Goal: Information Seeking & Learning: Learn about a topic

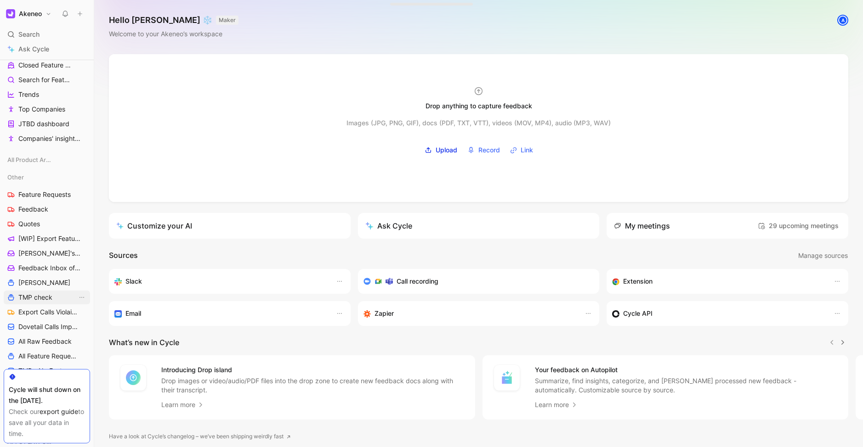
scroll to position [275, 0]
click at [50, 274] on link "Feedback Inbox of [PERSON_NAME]" at bounding box center [47, 267] width 86 height 14
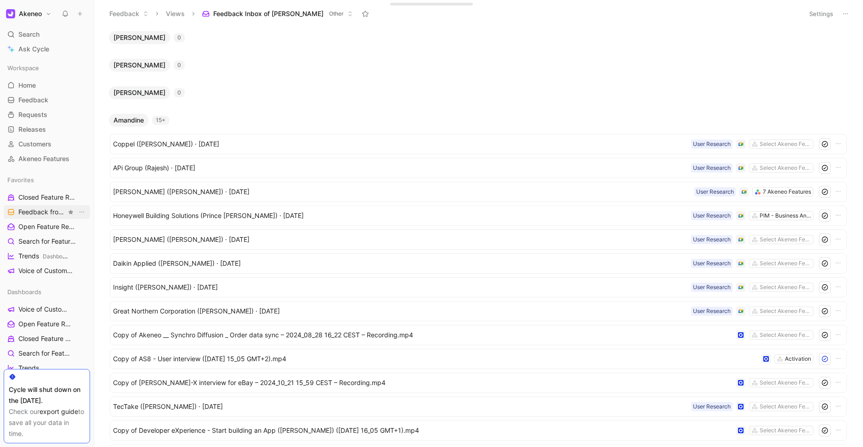
click at [42, 212] on span "Feedback from Support Team All Product Areas" at bounding box center [42, 213] width 48 height 10
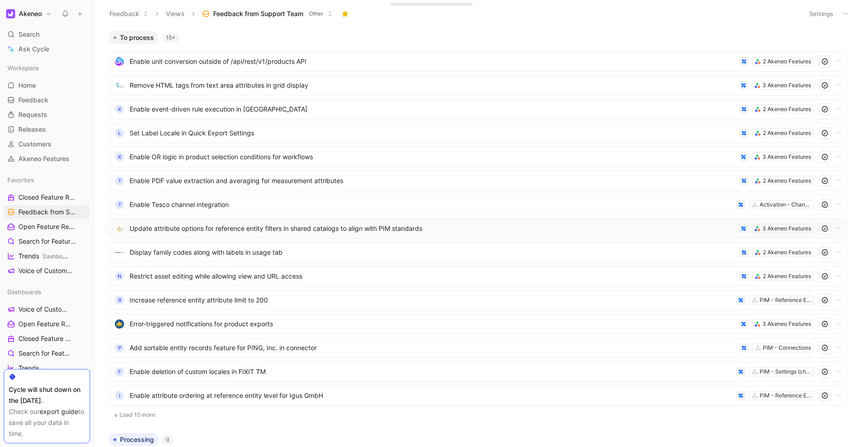
scroll to position [124, 0]
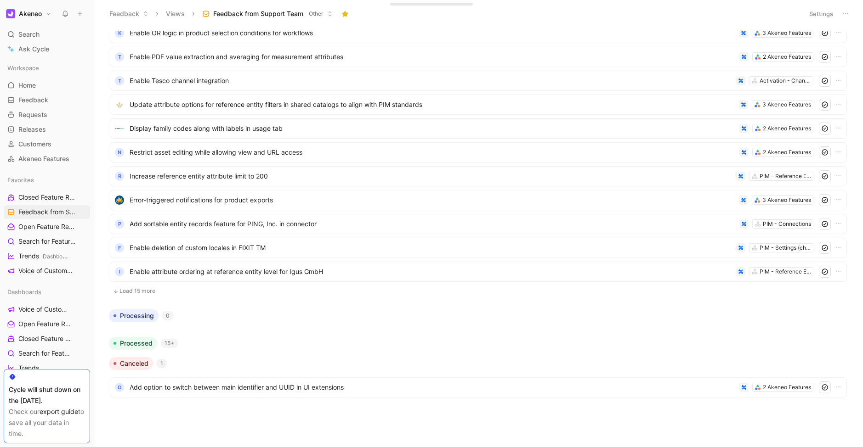
click at [149, 297] on ul "Enable unit conversion outside of /api/rest/v1/products API 2 Akeneo Features R…" at bounding box center [478, 113] width 737 height 373
click at [141, 292] on button "Load 15 more" at bounding box center [478, 291] width 737 height 11
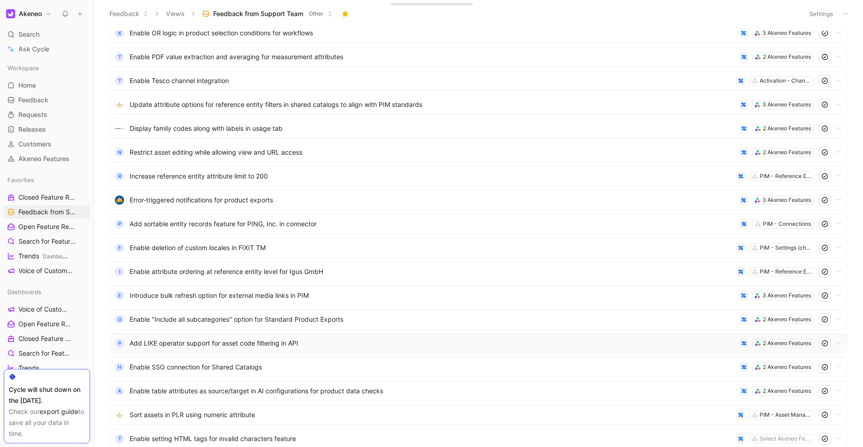
scroll to position [482, 0]
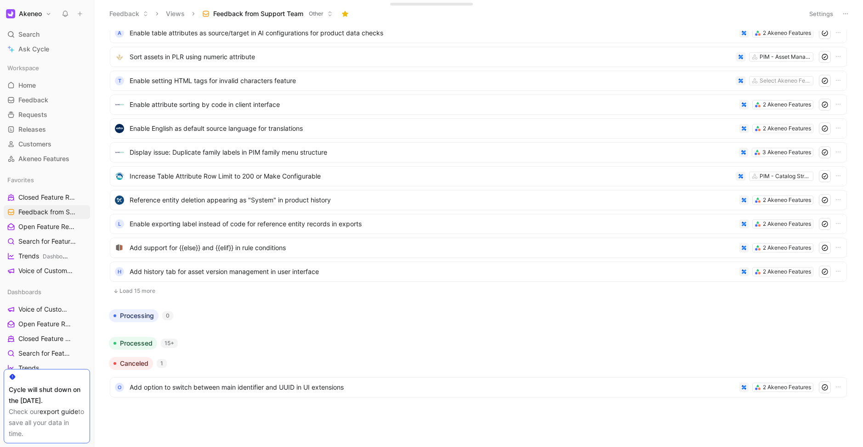
click at [147, 289] on button "Load 15 more" at bounding box center [478, 291] width 737 height 11
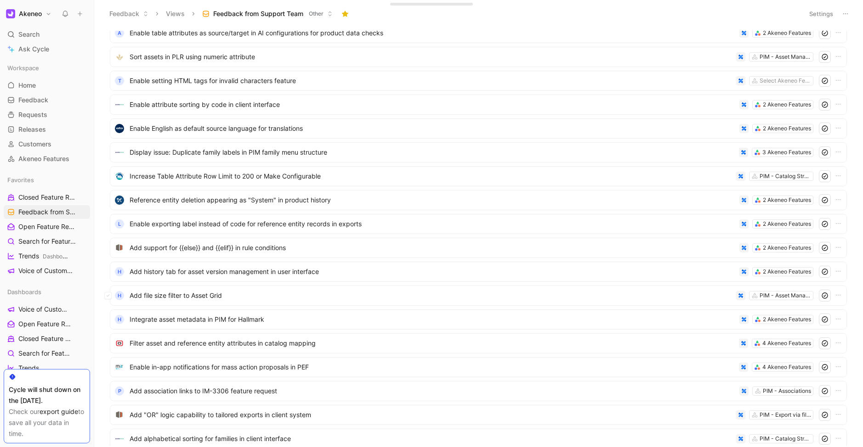
scroll to position [841, 0]
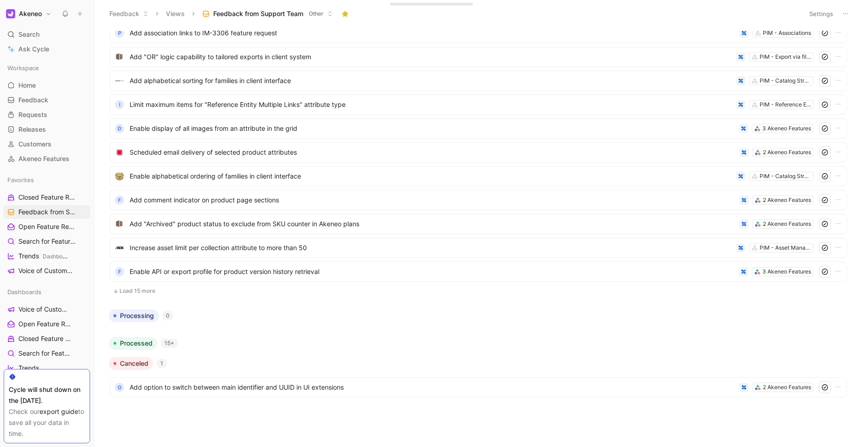
click at [159, 287] on button "Load 15 more" at bounding box center [478, 291] width 737 height 11
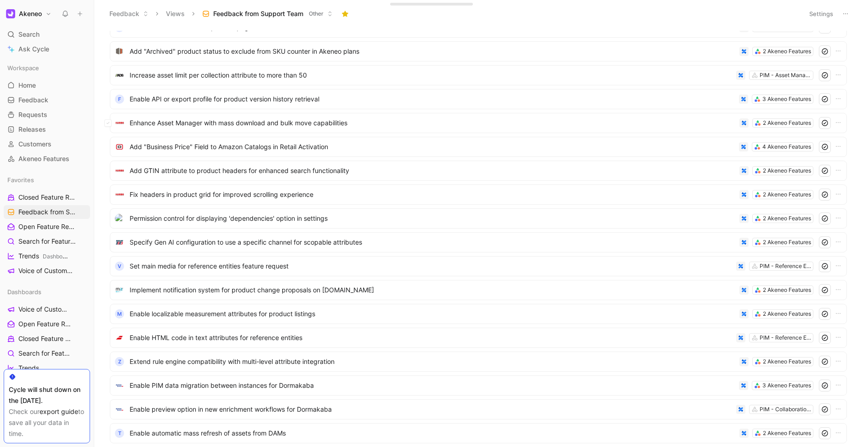
scroll to position [1199, 0]
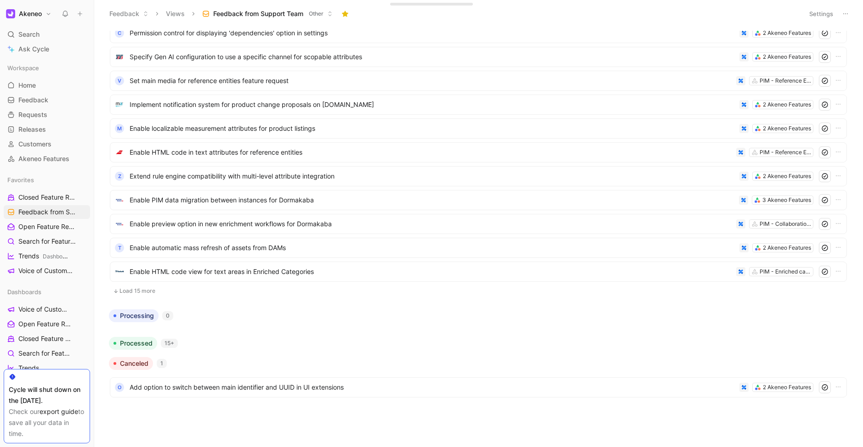
click at [144, 291] on button "Load 15 more" at bounding box center [478, 291] width 737 height 11
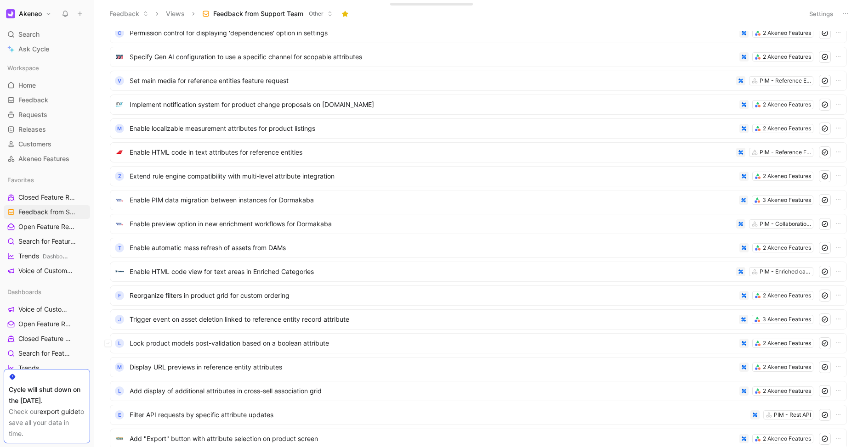
scroll to position [1557, 0]
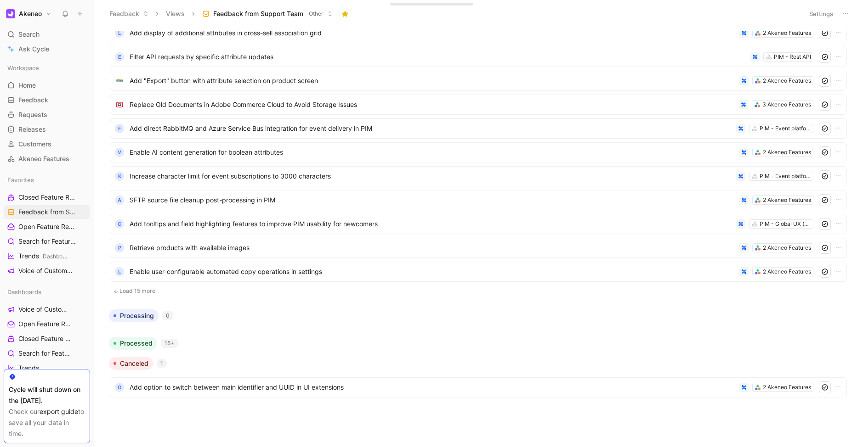
click at [139, 289] on button "Load 15 more" at bounding box center [478, 291] width 737 height 11
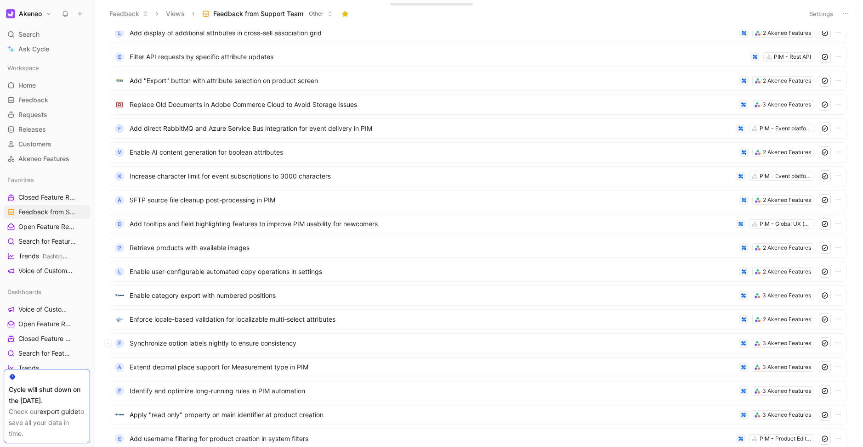
scroll to position [1916, 0]
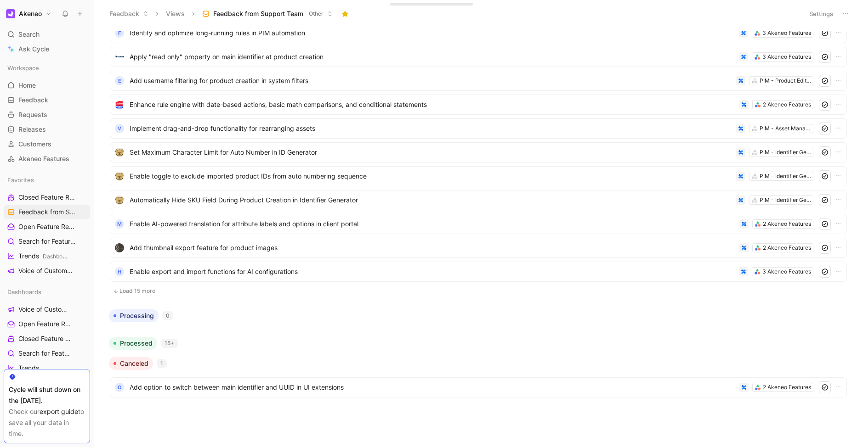
click at [142, 293] on button "Load 15 more" at bounding box center [478, 291] width 737 height 11
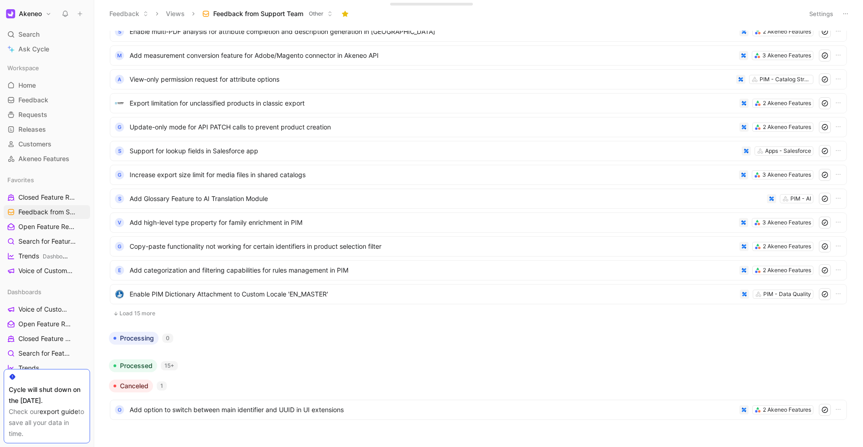
scroll to position [2274, 0]
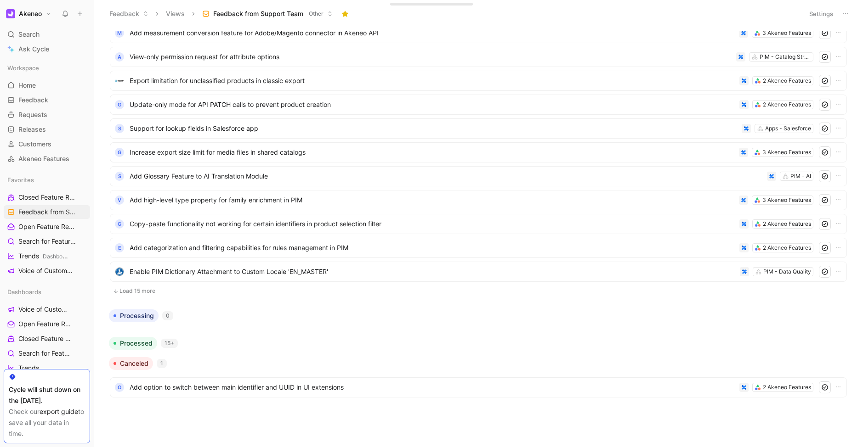
click at [136, 287] on button "Load 15 more" at bounding box center [478, 291] width 737 height 11
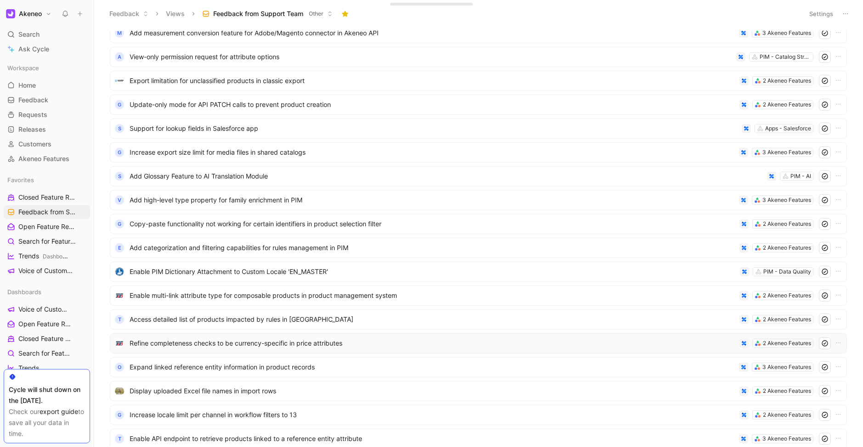
scroll to position [2632, 0]
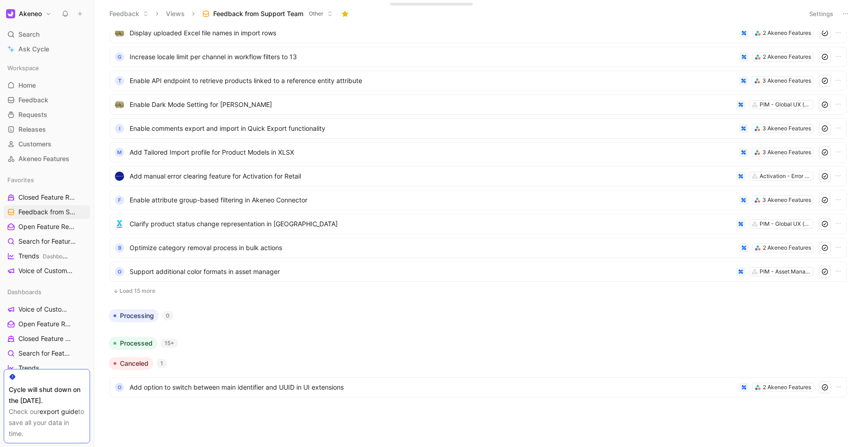
click at [136, 292] on button "Load 15 more" at bounding box center [478, 291] width 737 height 11
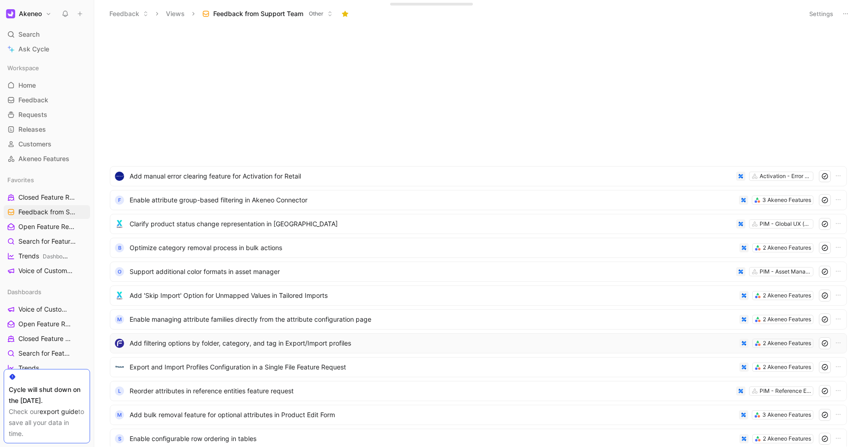
scroll to position [2991, 0]
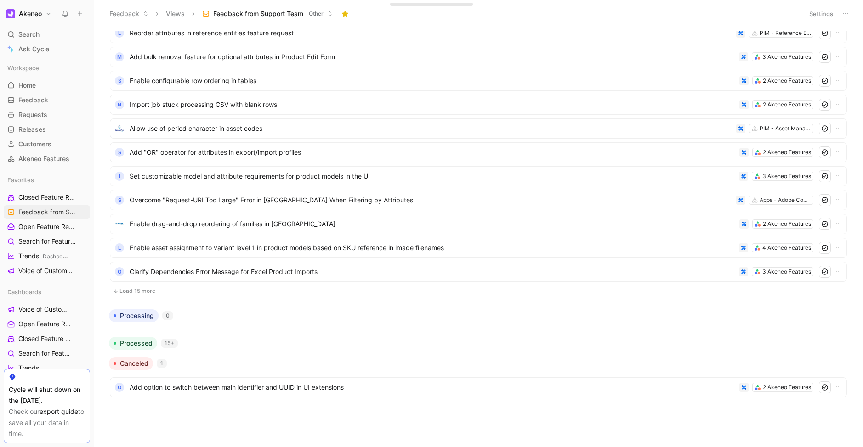
click at [132, 293] on button "Load 15 more" at bounding box center [478, 291] width 737 height 11
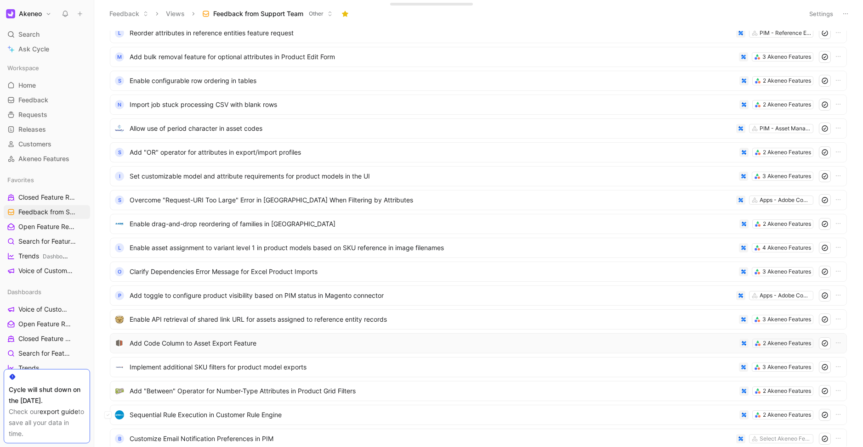
scroll to position [3349, 0]
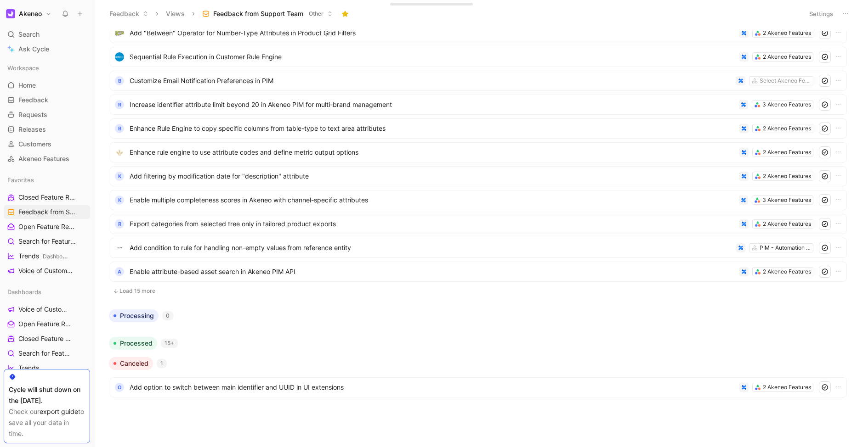
click at [148, 288] on button "Load 15 more" at bounding box center [478, 291] width 737 height 11
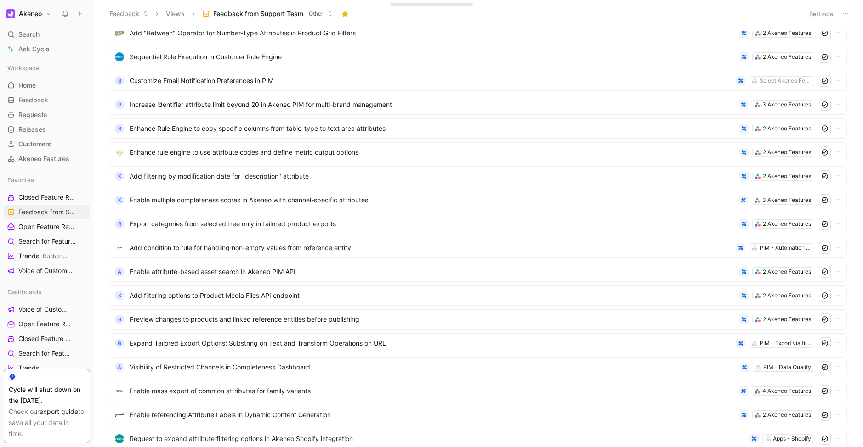
scroll to position [3707, 0]
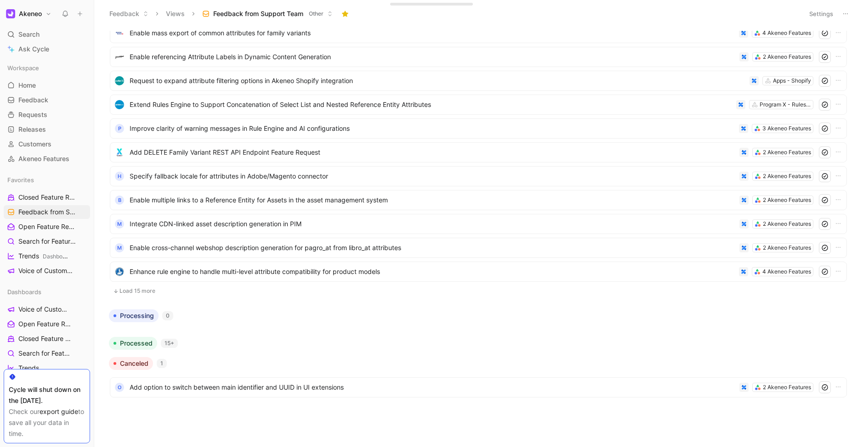
click at [136, 289] on button "Load 15 more" at bounding box center [478, 291] width 737 height 11
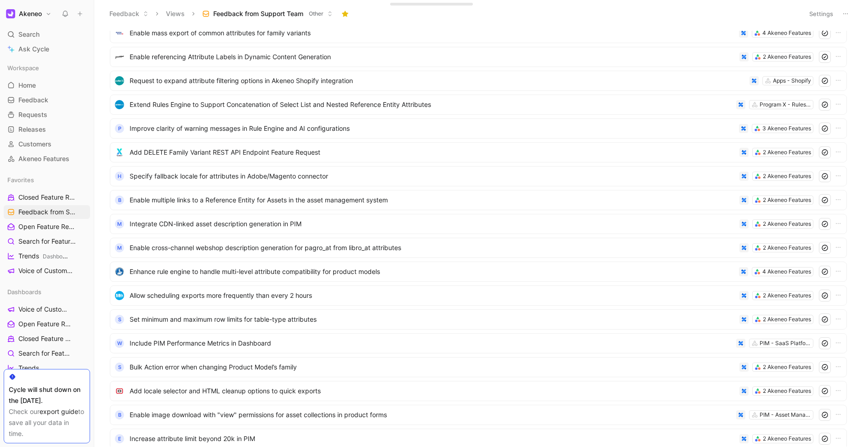
scroll to position [4066, 0]
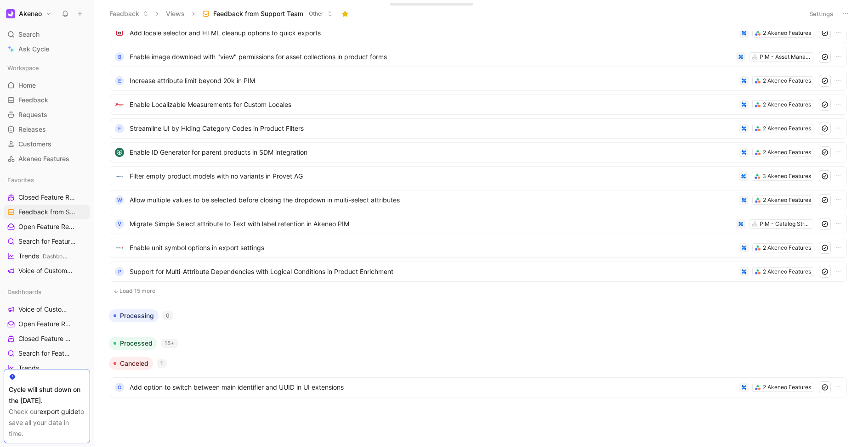
click at [136, 289] on button "Load 15 more" at bounding box center [478, 291] width 737 height 11
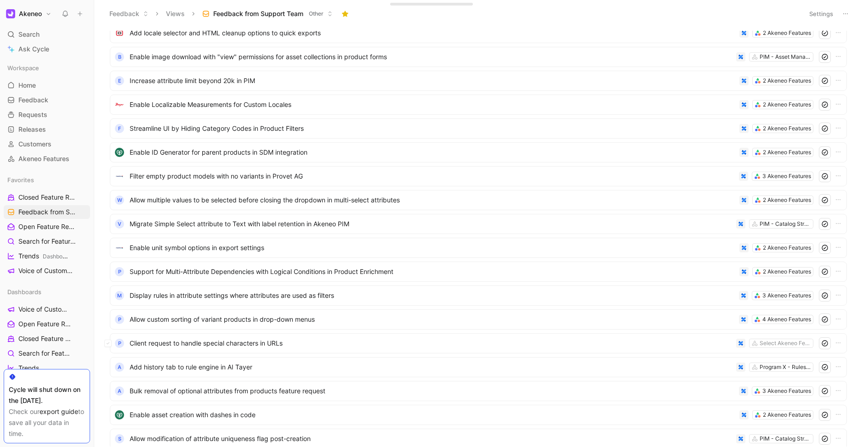
scroll to position [4424, 0]
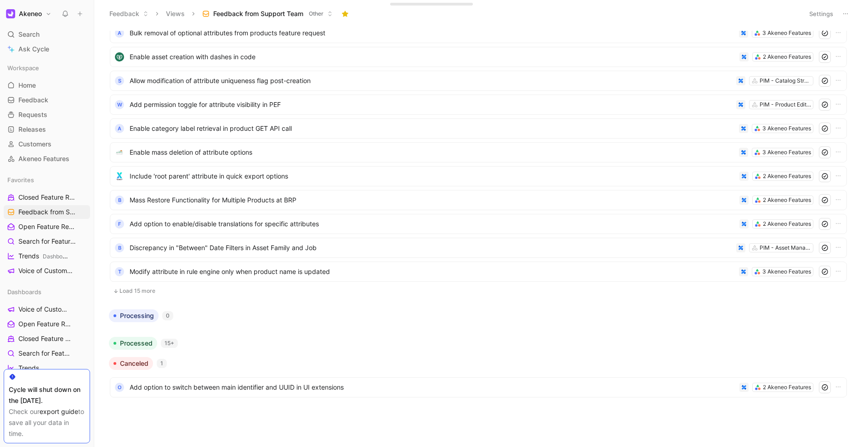
click at [130, 294] on button "Load 15 more" at bounding box center [478, 291] width 737 height 11
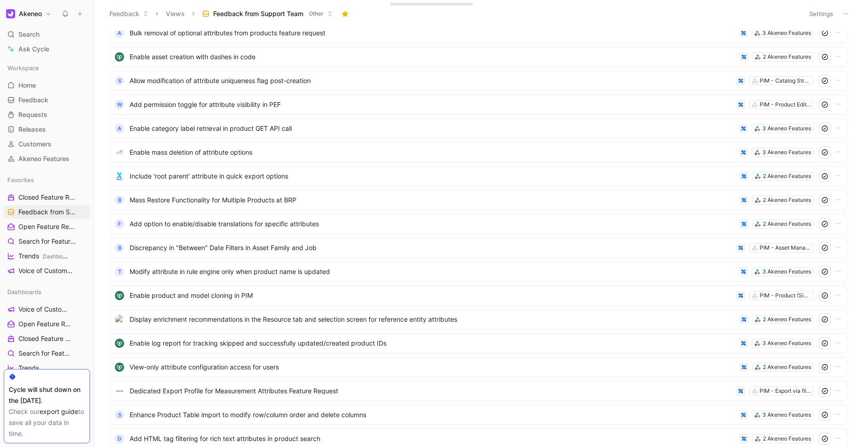
scroll to position [4782, 0]
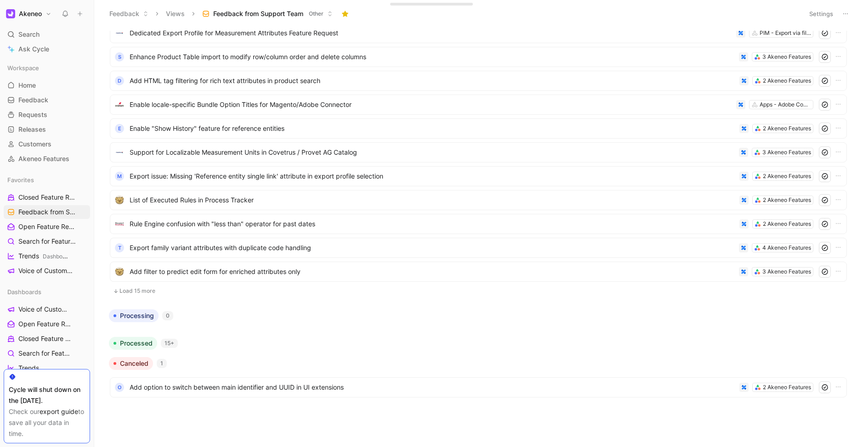
click at [123, 292] on button "Load 15 more" at bounding box center [478, 291] width 737 height 11
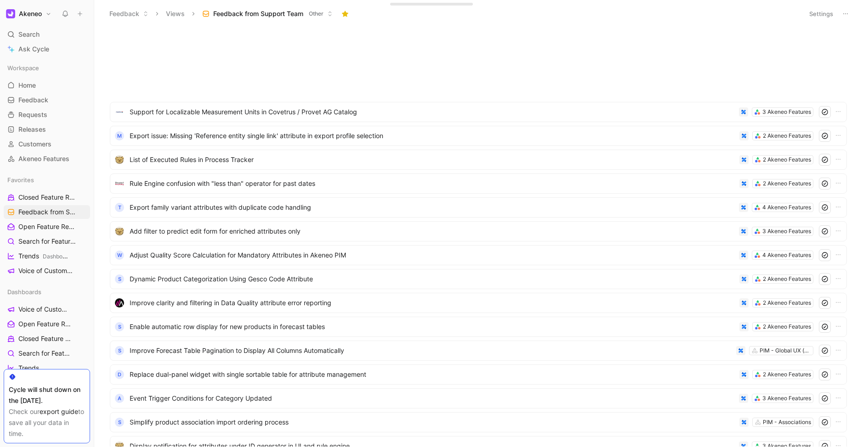
scroll to position [5085, 0]
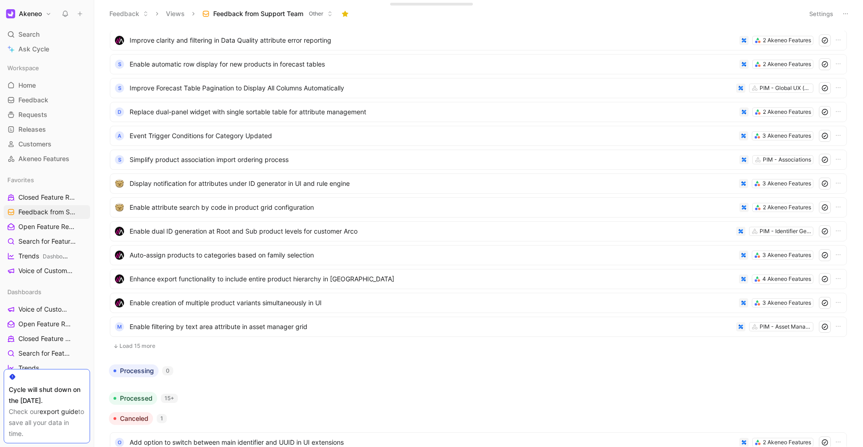
click at [140, 351] on button "Load 15 more" at bounding box center [478, 346] width 737 height 11
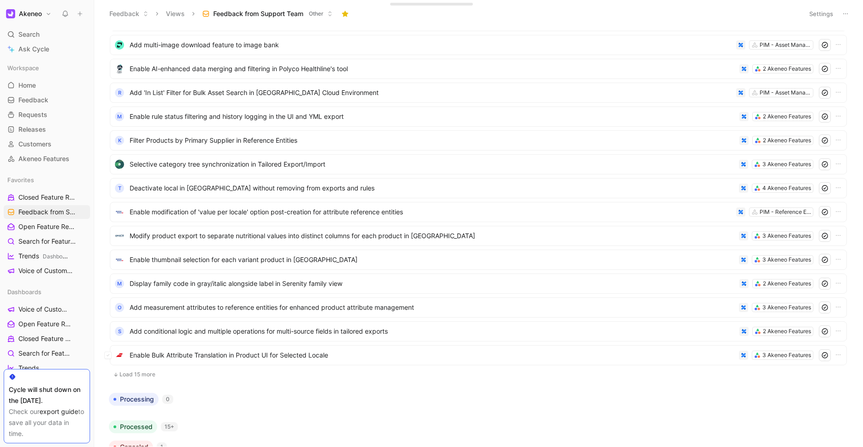
scroll to position [5499, 0]
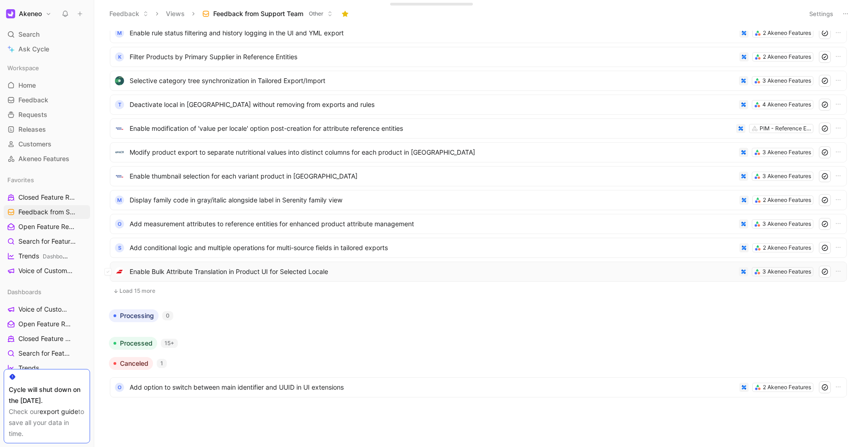
click at [131, 281] on div "Enable Bulk Attribute Translation in Product UI for Selected Locale 3 Akeneo Fe…" at bounding box center [478, 272] width 737 height 20
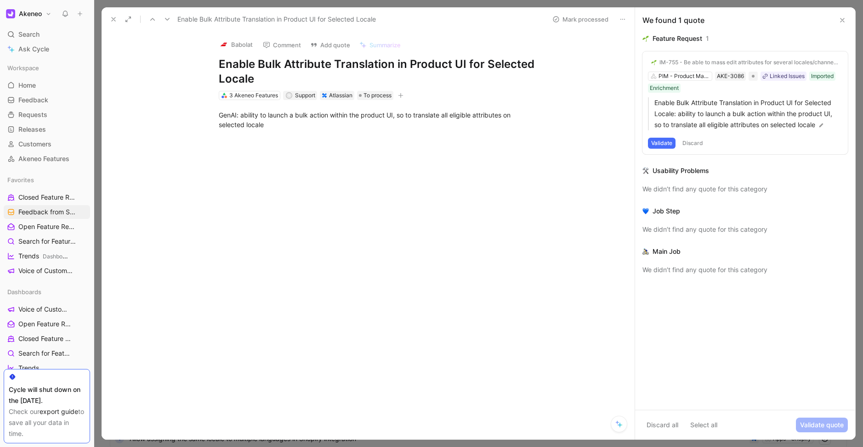
click at [116, 21] on icon at bounding box center [113, 19] width 7 height 7
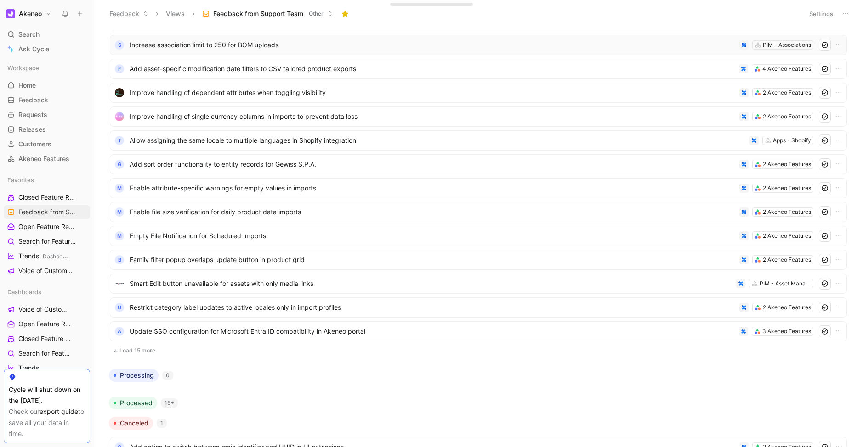
scroll to position [5857, 0]
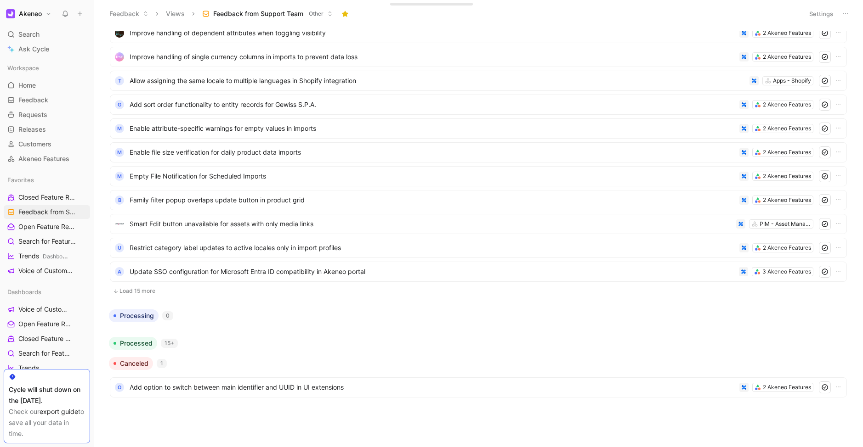
click at [140, 288] on button "Load 15 more" at bounding box center [478, 291] width 737 height 11
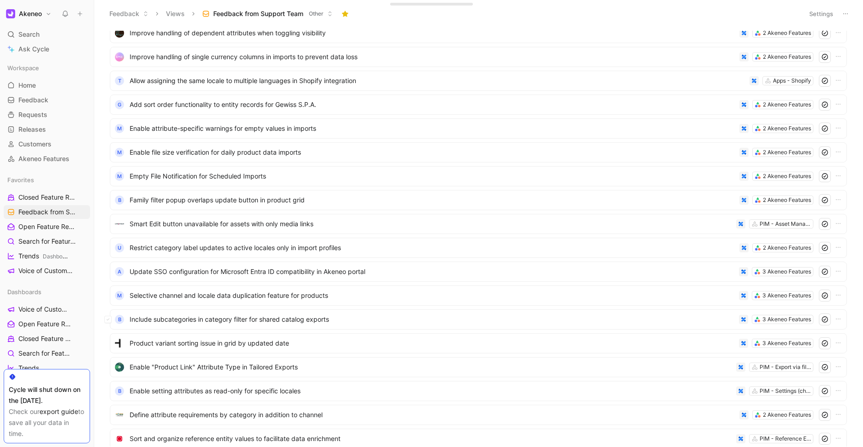
scroll to position [6215, 0]
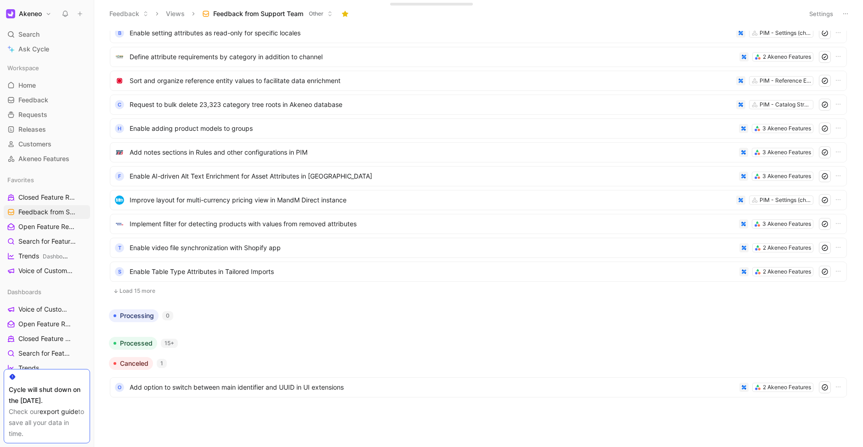
click at [141, 286] on button "Load 15 more" at bounding box center [478, 291] width 737 height 11
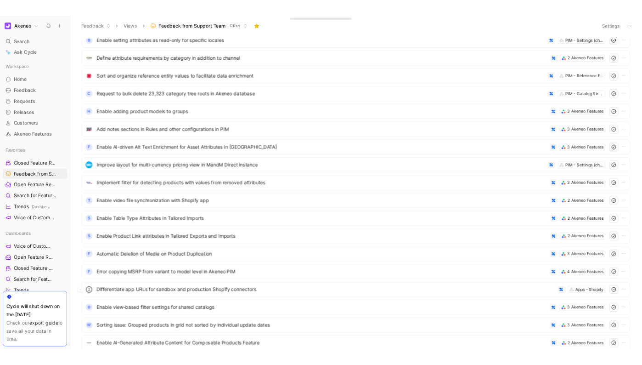
scroll to position [6574, 0]
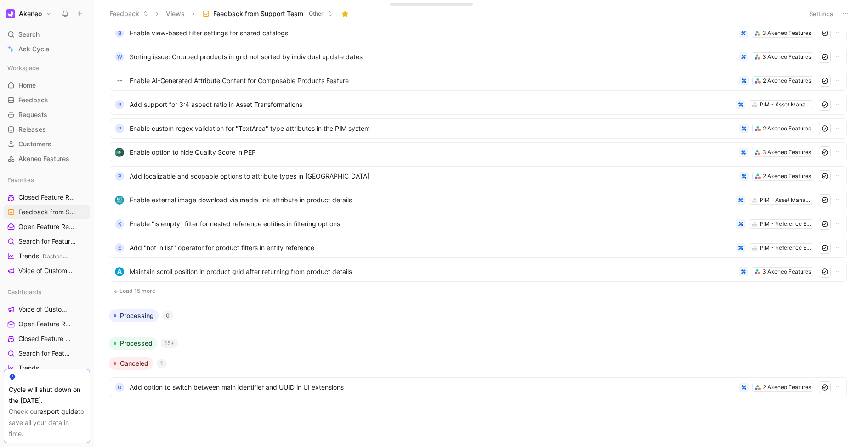
click at [141, 292] on button "Load 15 more" at bounding box center [478, 291] width 737 height 11
